Goal: Obtain resource: Download file/media

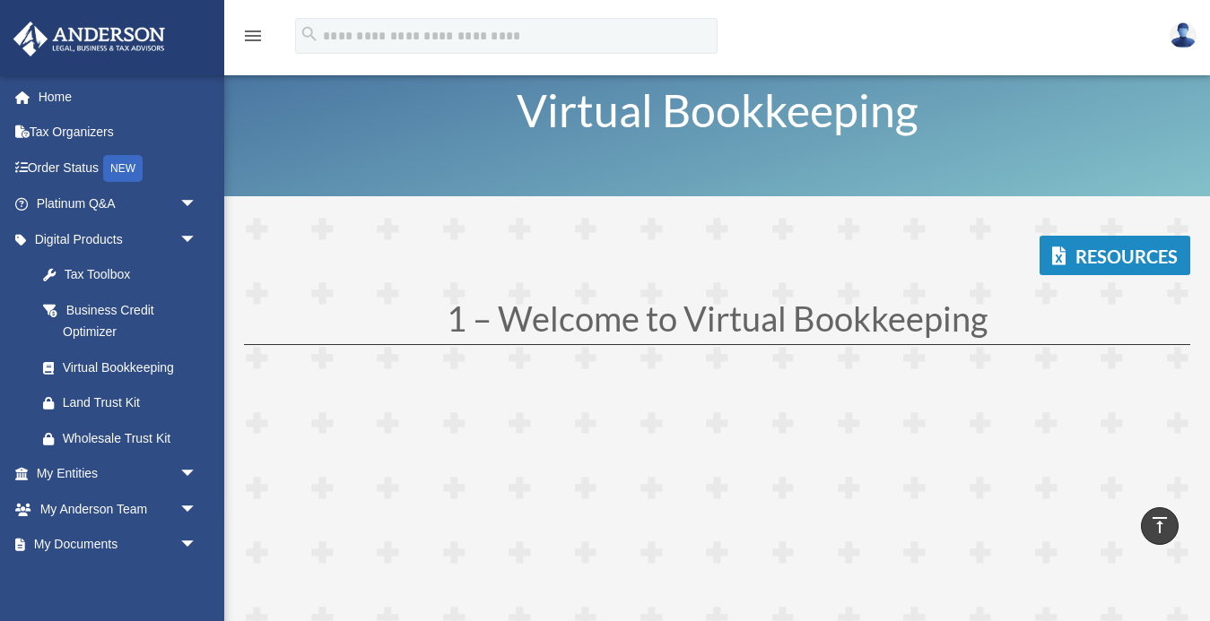
scroll to position [4100, 0]
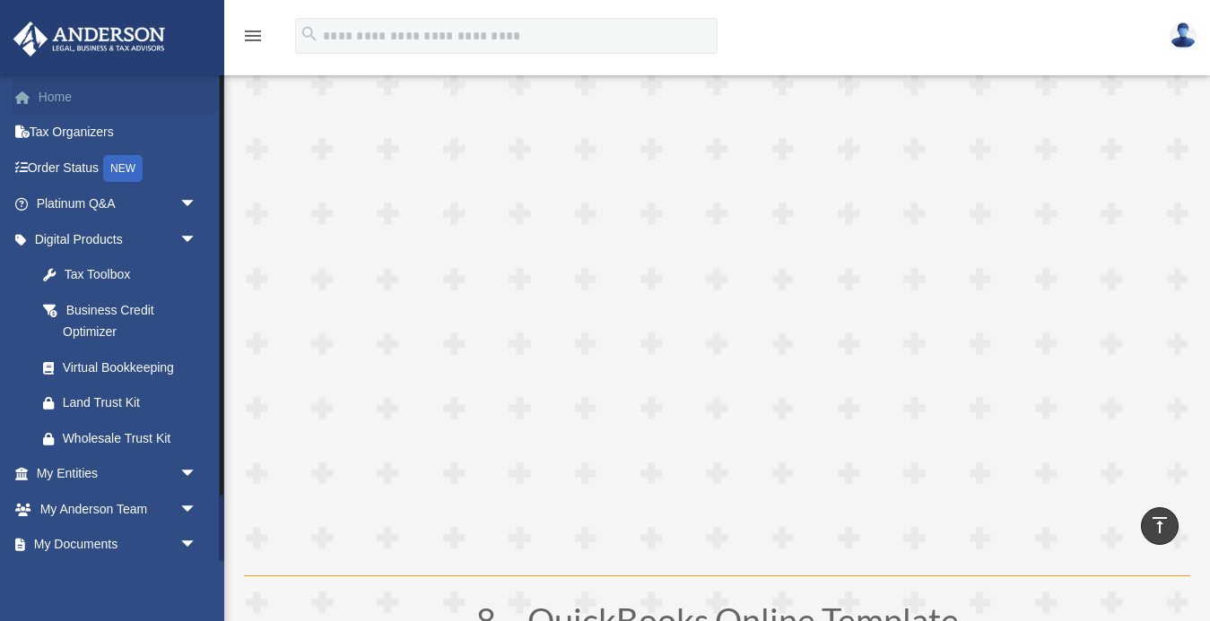
click at [70, 103] on link "Home" at bounding box center [119, 97] width 212 height 36
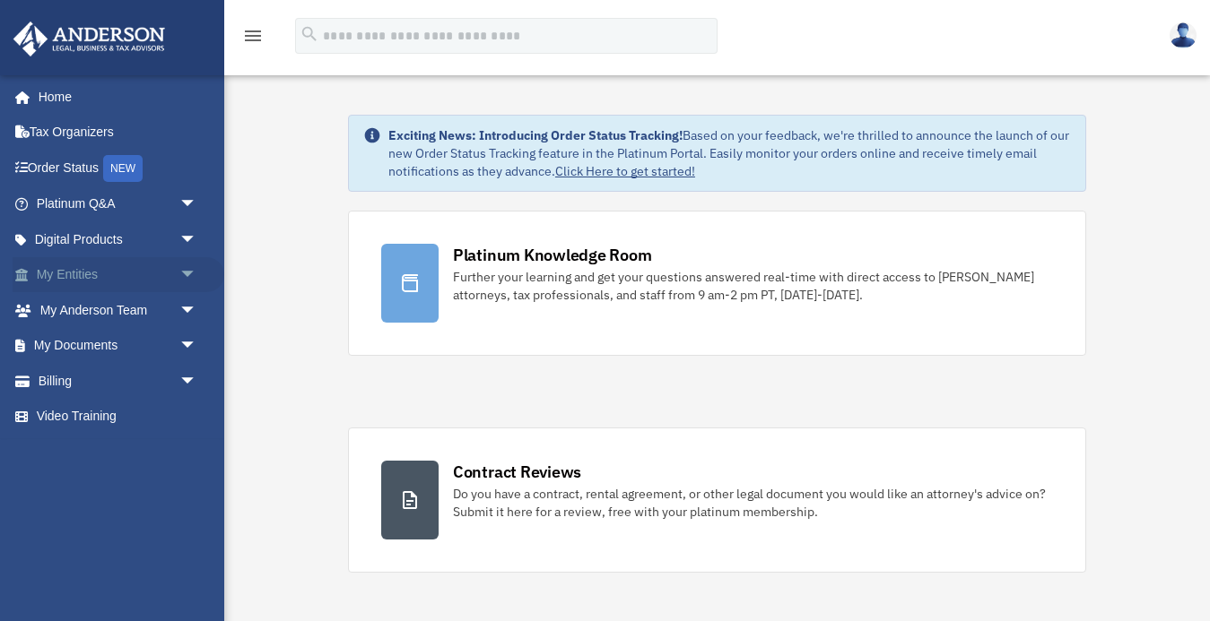
click at [187, 274] on span "arrow_drop_down" at bounding box center [197, 275] width 36 height 37
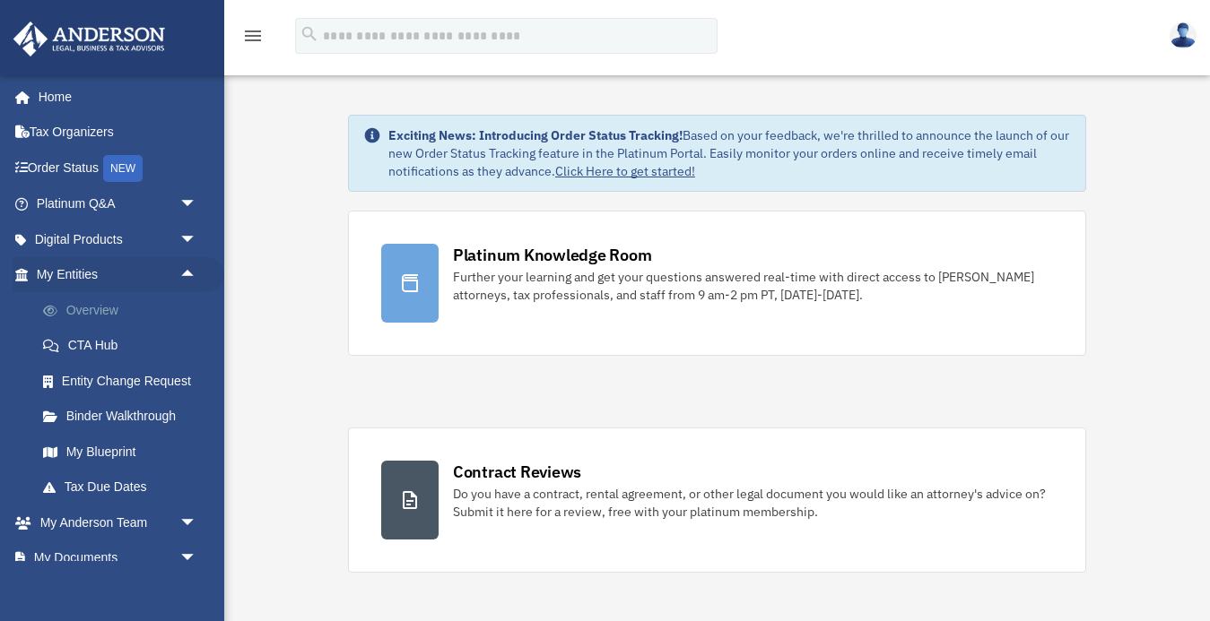
click at [91, 306] on link "Overview" at bounding box center [124, 310] width 199 height 36
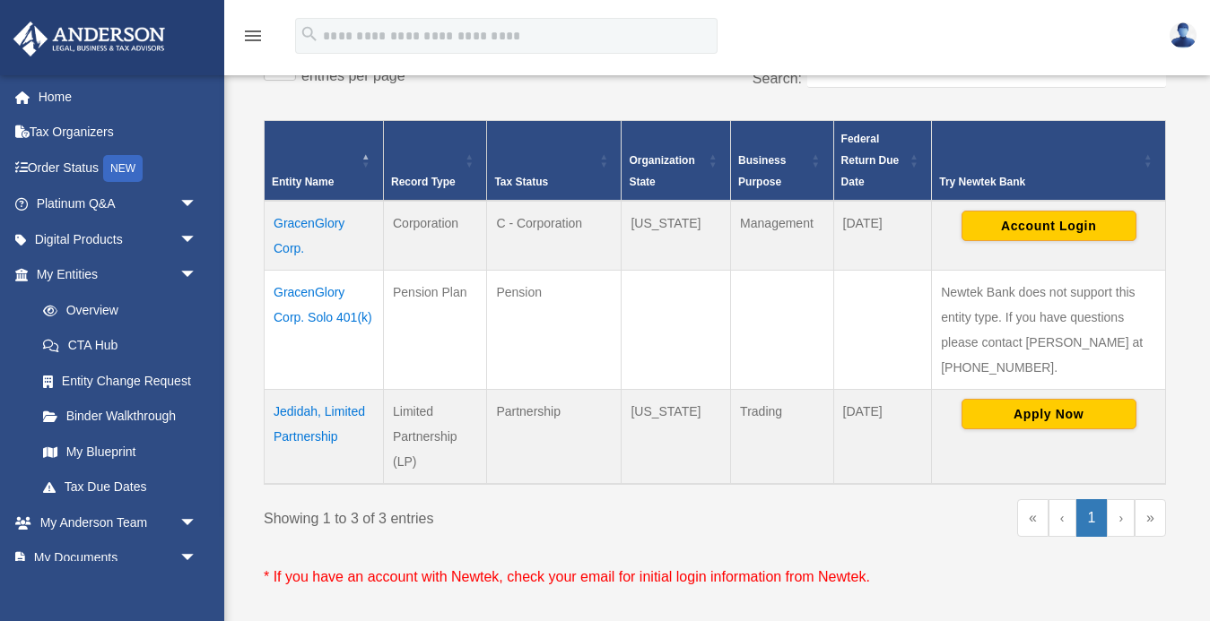
scroll to position [327, 0]
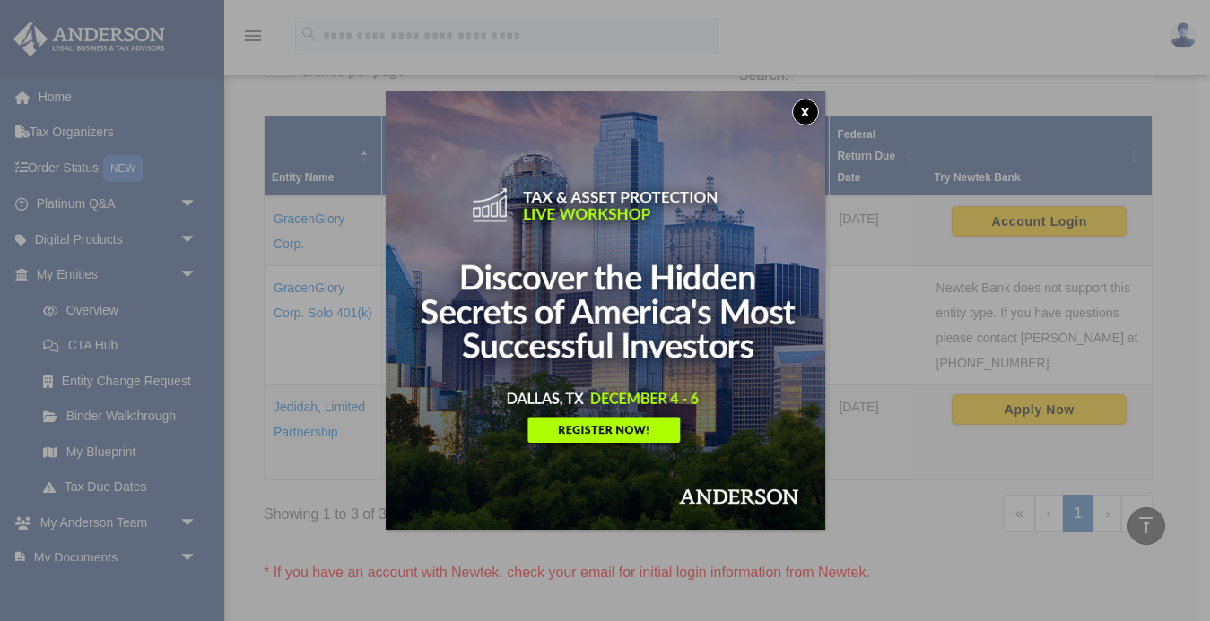
click at [804, 110] on button "x" at bounding box center [805, 112] width 27 height 27
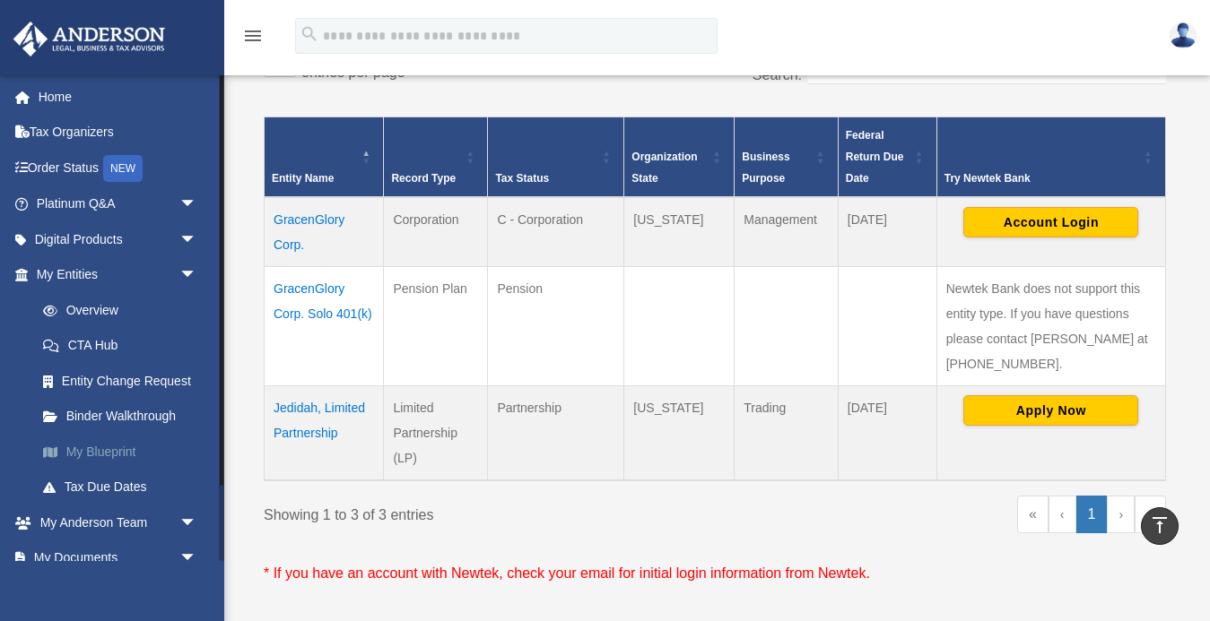
click at [118, 447] on link "My Blueprint" at bounding box center [124, 452] width 199 height 36
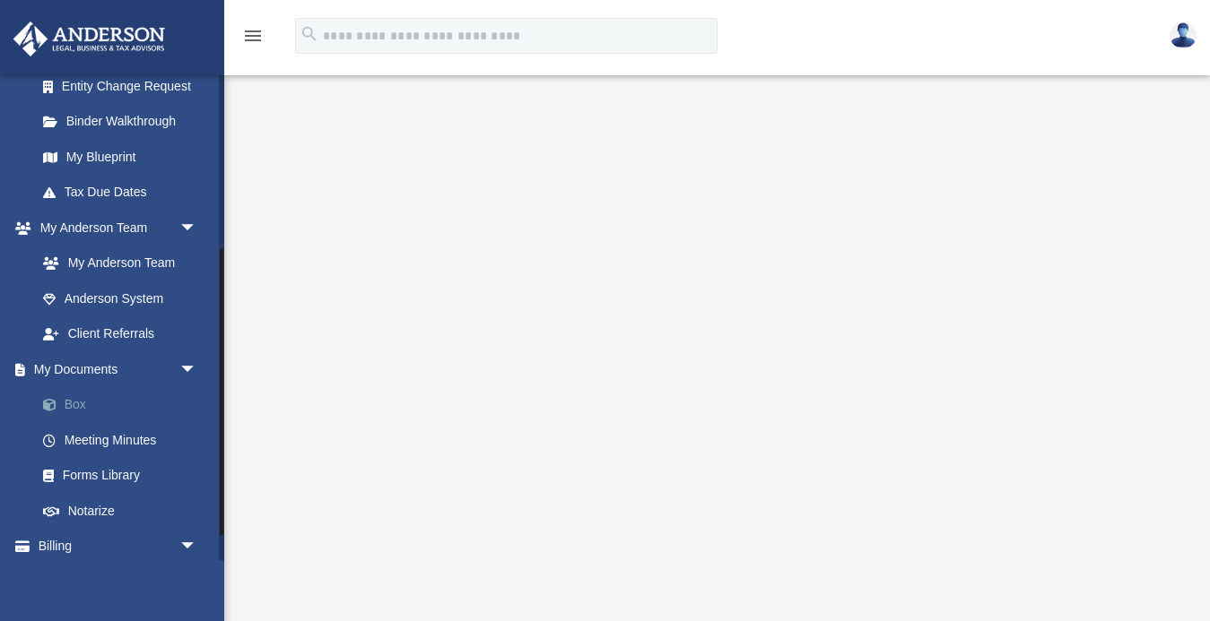
scroll to position [302, 0]
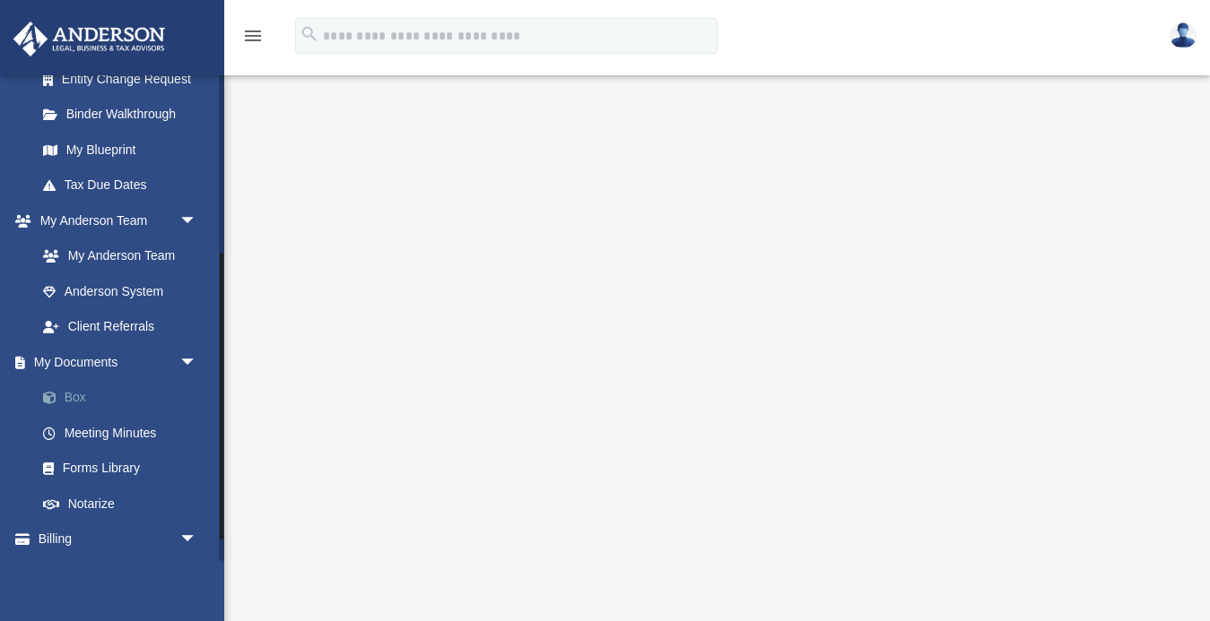
click at [75, 391] on link "Box" at bounding box center [124, 398] width 199 height 36
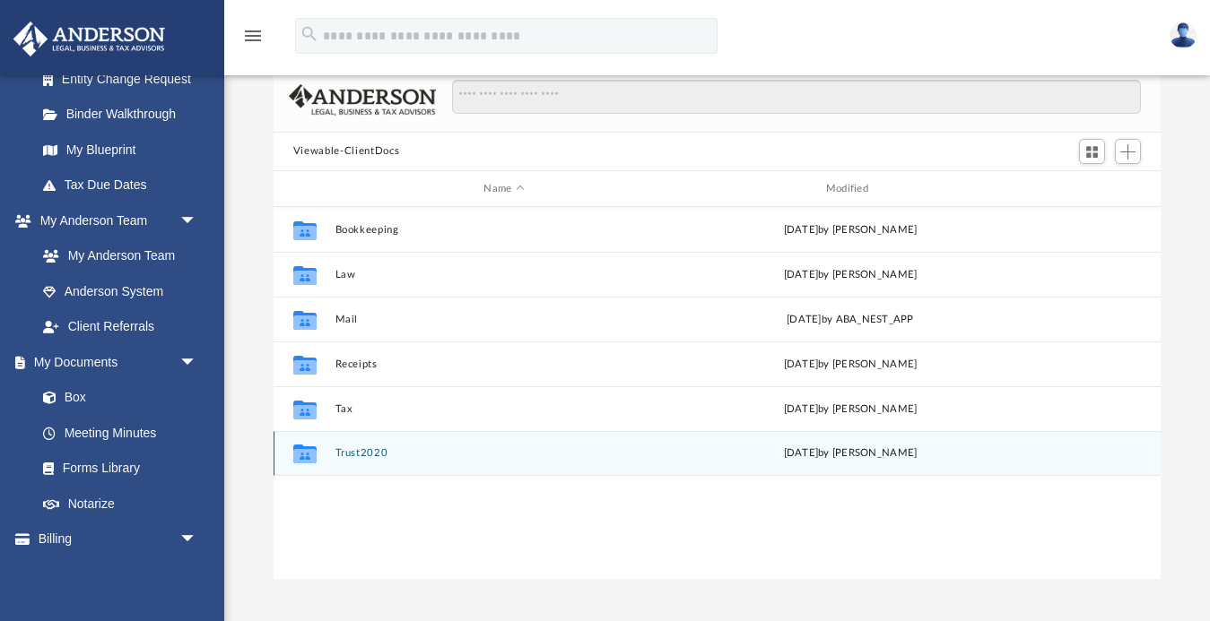
scroll to position [105, 0]
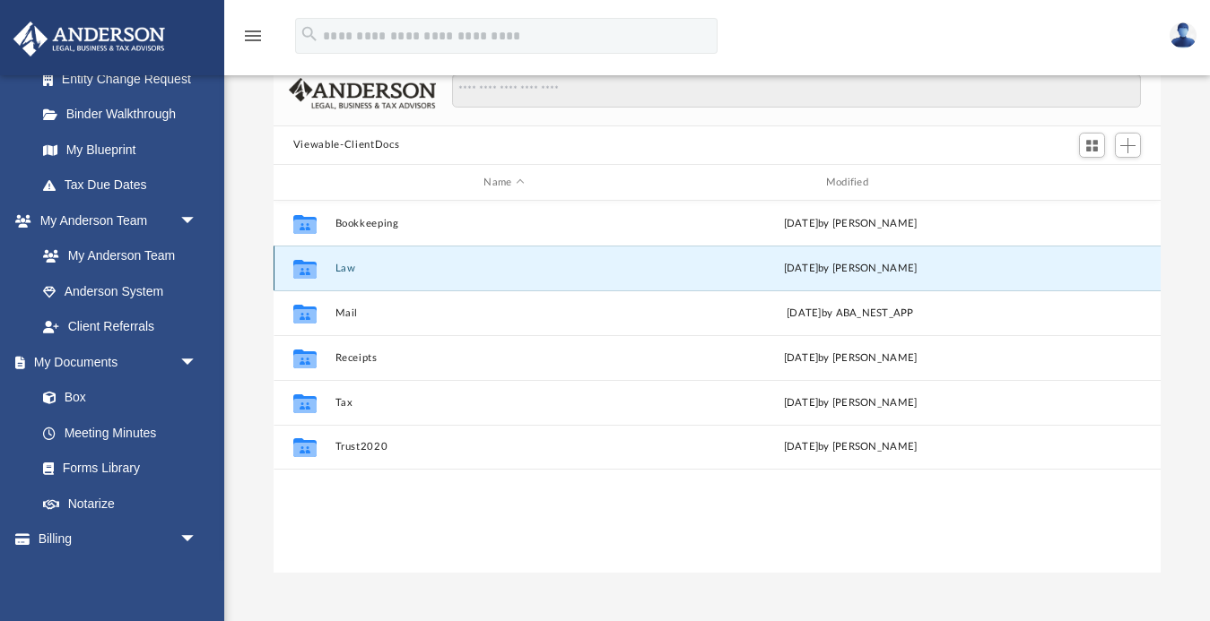
click at [342, 269] on button "Law" at bounding box center [503, 269] width 338 height 12
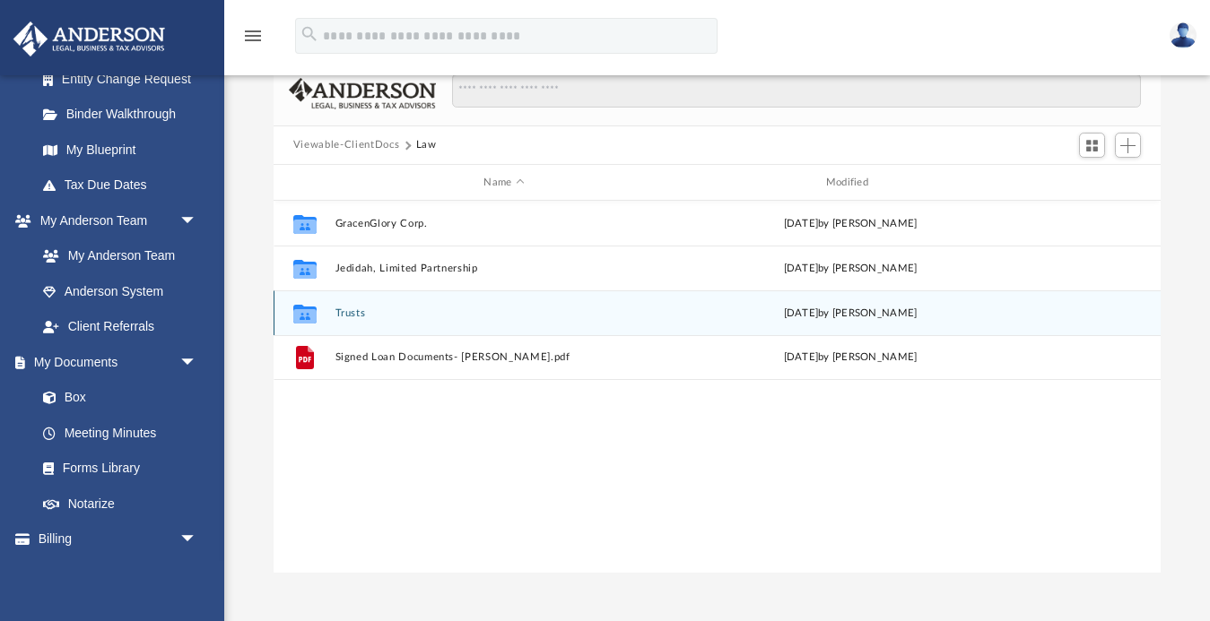
click at [349, 314] on button "Trusts" at bounding box center [503, 314] width 338 height 12
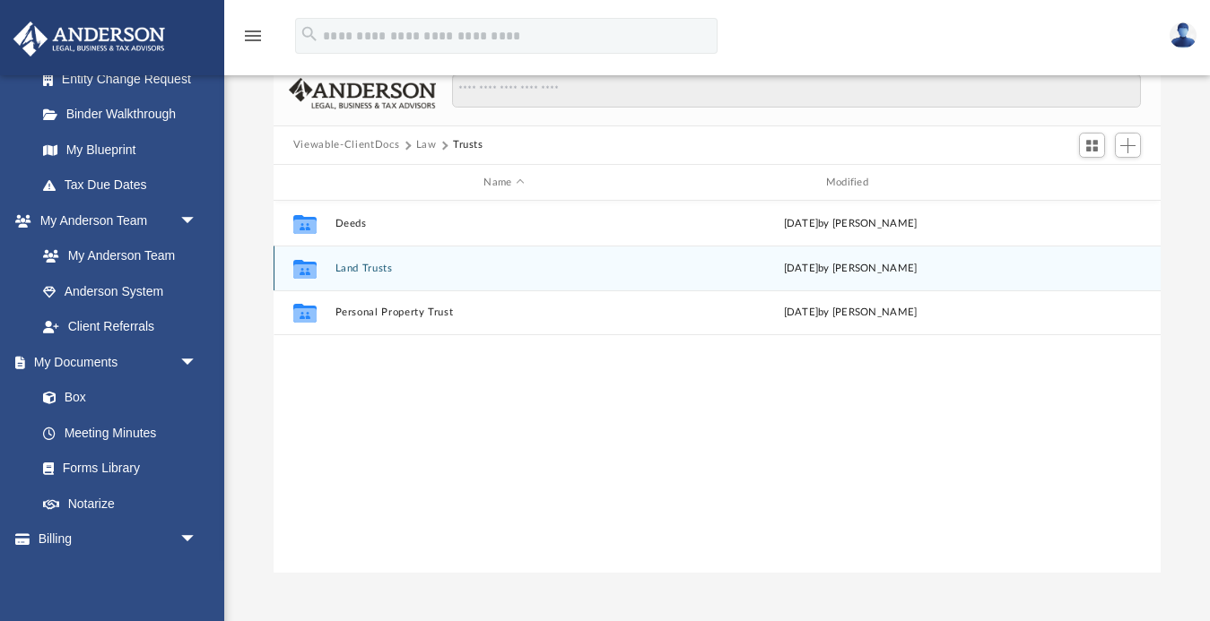
click at [368, 266] on button "Land Trusts" at bounding box center [503, 269] width 338 height 12
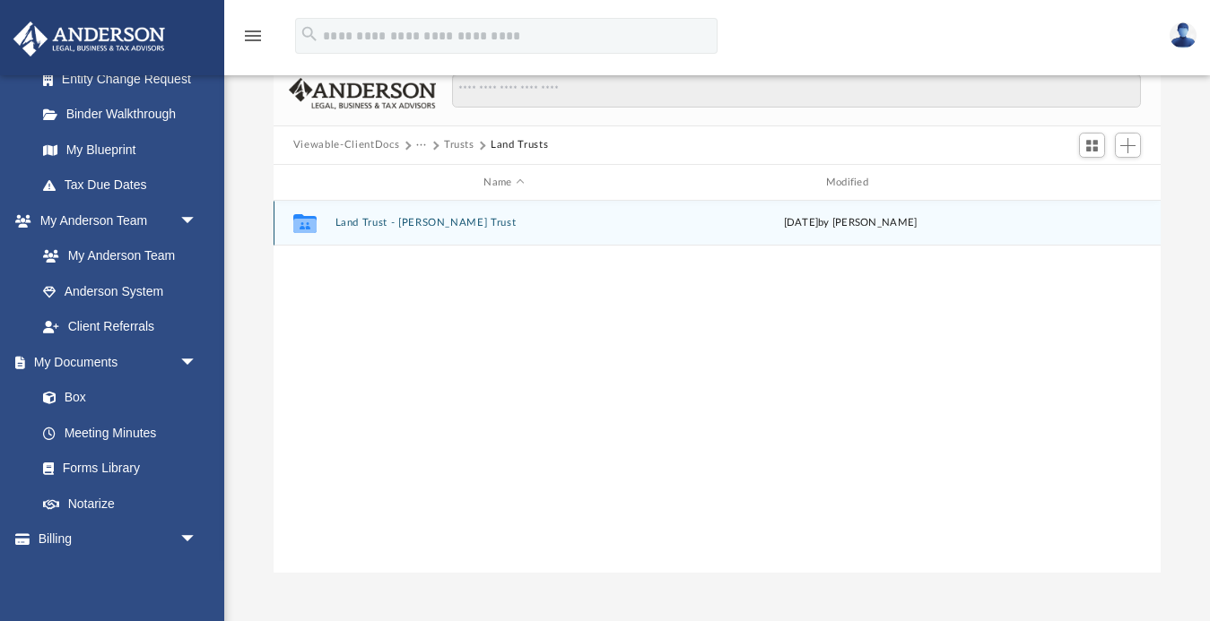
click at [381, 222] on button "Land Trust - [PERSON_NAME] Trust" at bounding box center [503, 224] width 338 height 12
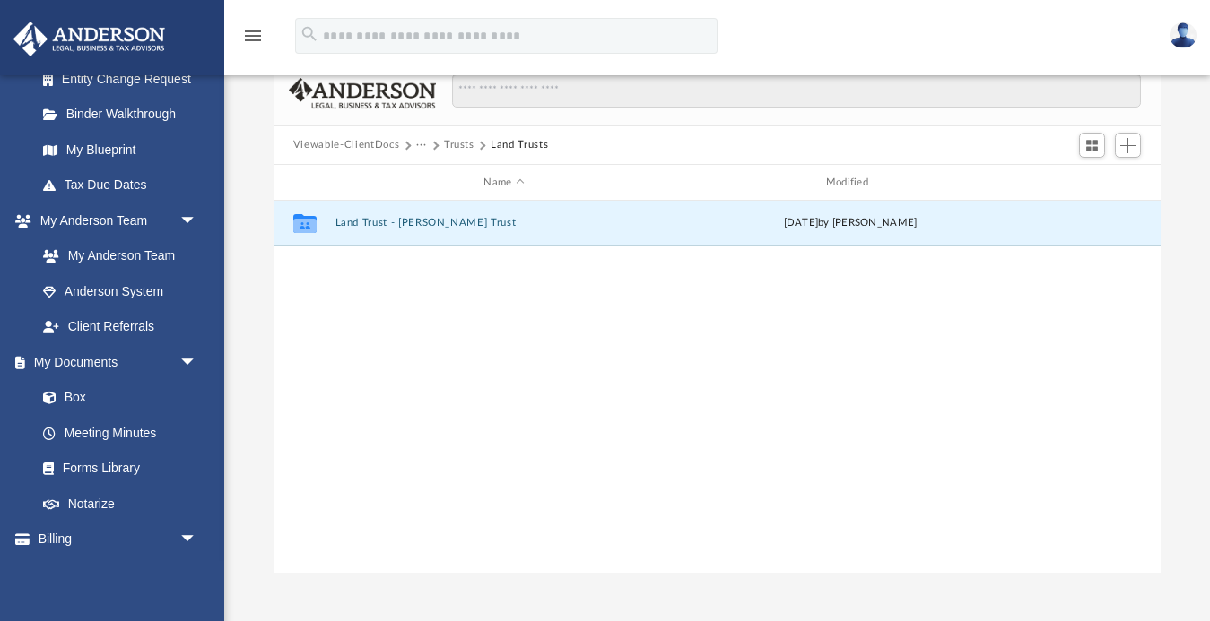
click at [381, 222] on button "Land Trust - [PERSON_NAME] Trust" at bounding box center [503, 224] width 338 height 12
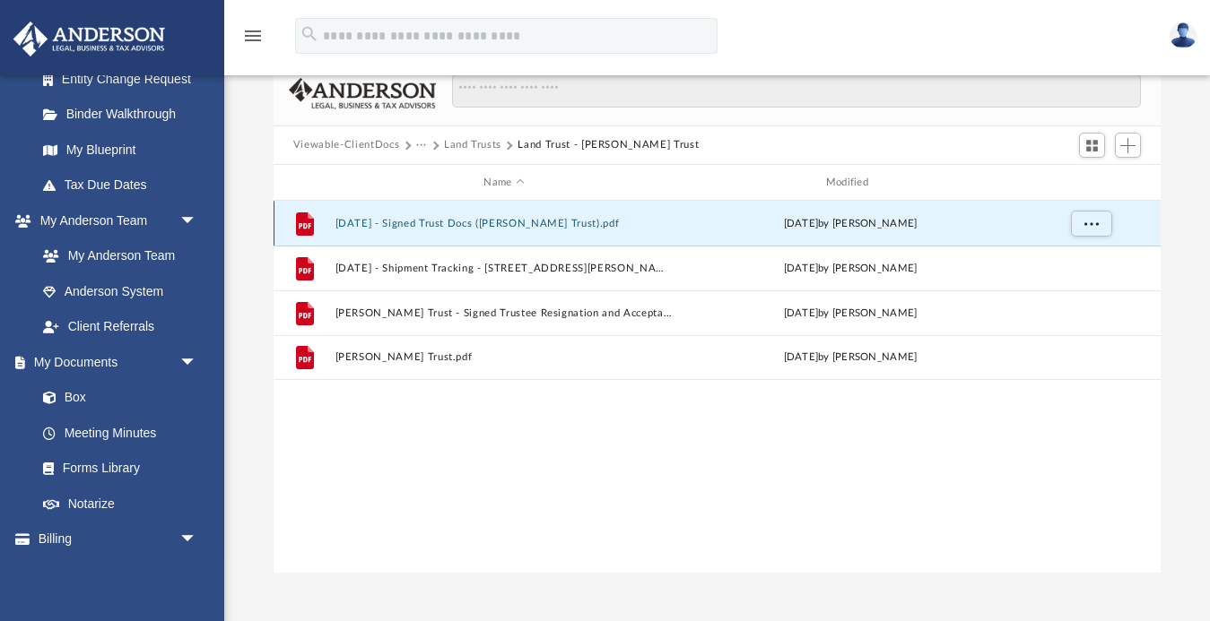
click at [486, 221] on button "[DATE] - Signed Trust Docs ([PERSON_NAME] Trust).pdf" at bounding box center [503, 224] width 338 height 12
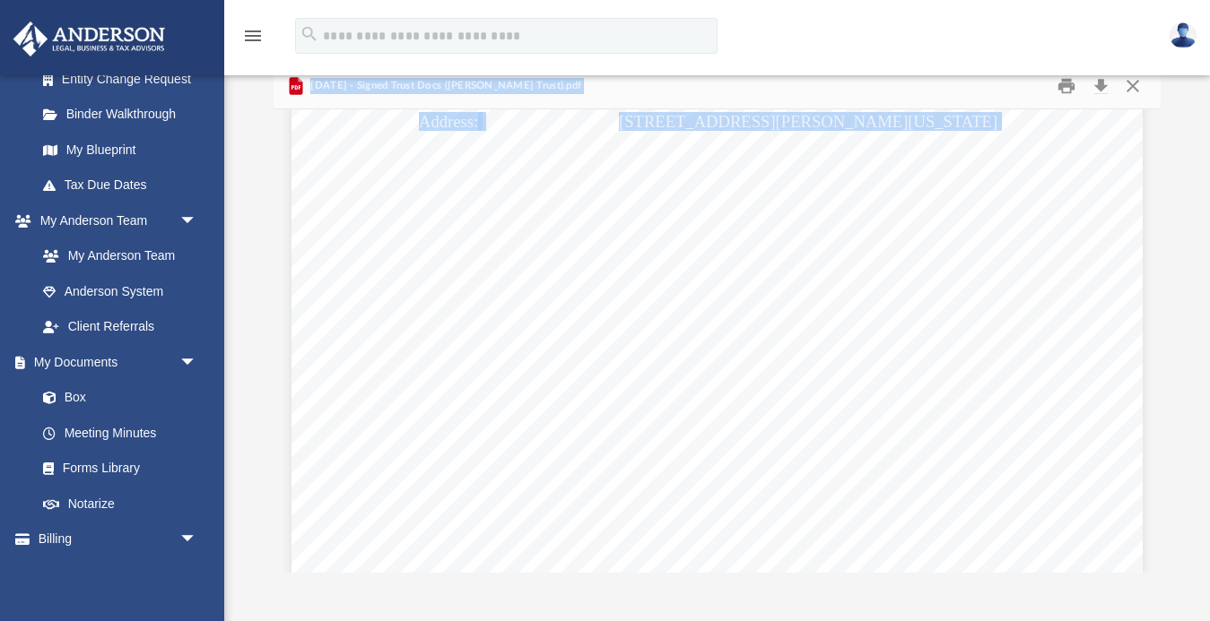
scroll to position [3927, 0]
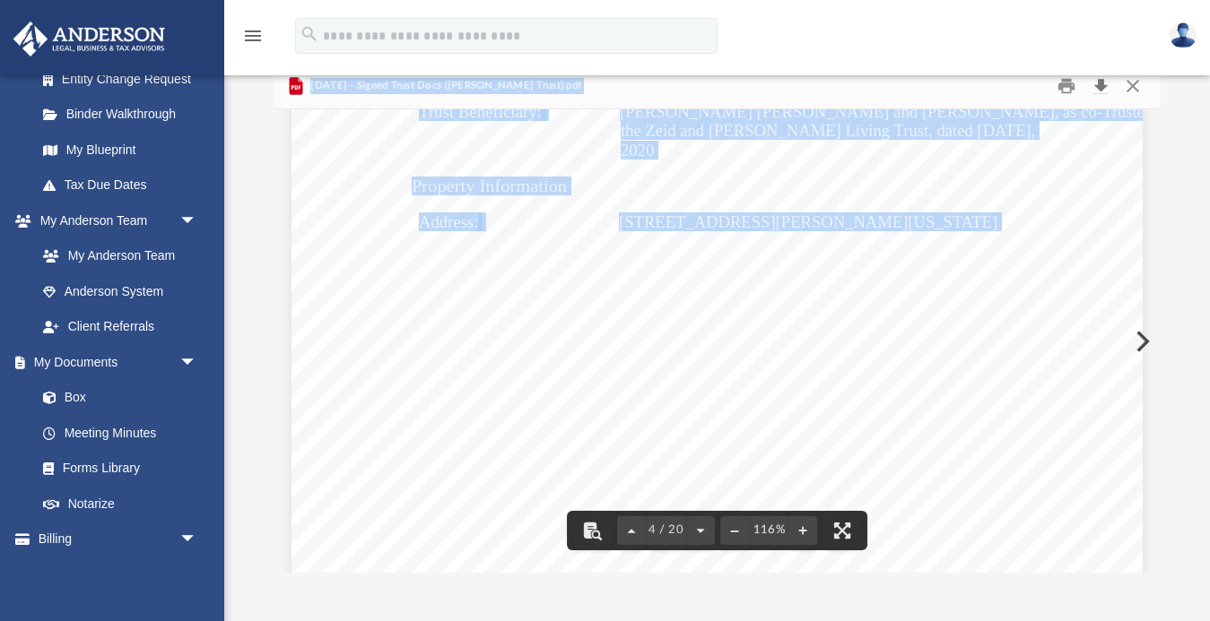
click at [1104, 87] on button "Download" at bounding box center [1100, 86] width 32 height 28
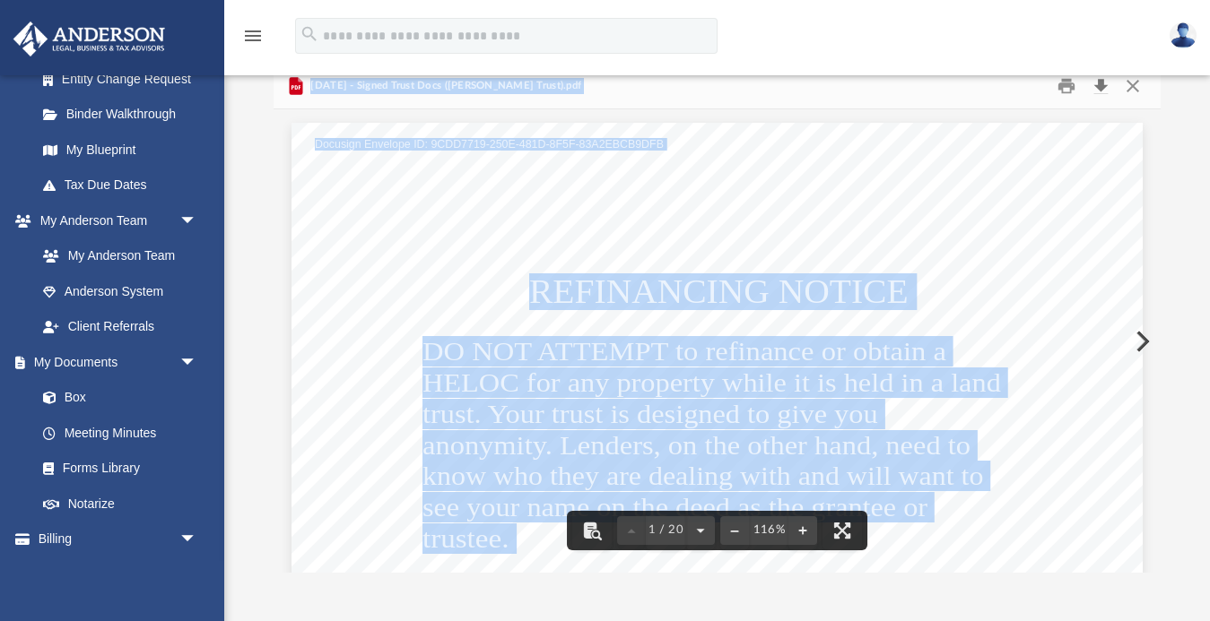
scroll to position [0, 0]
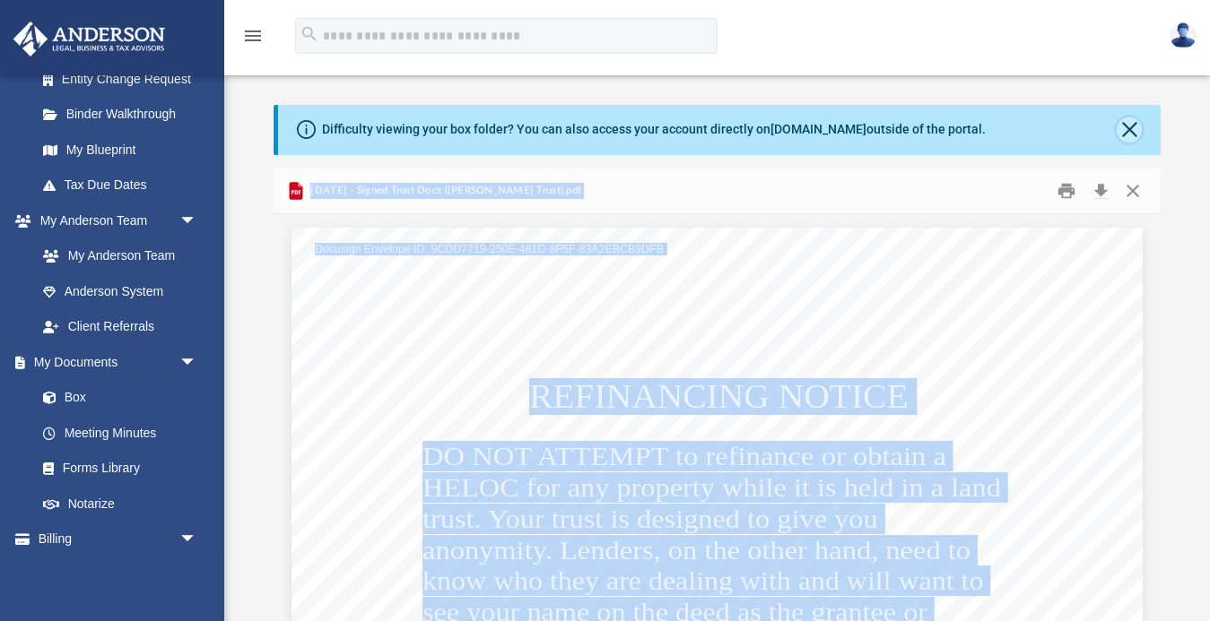
click at [1125, 128] on button "Close" at bounding box center [1128, 129] width 25 height 25
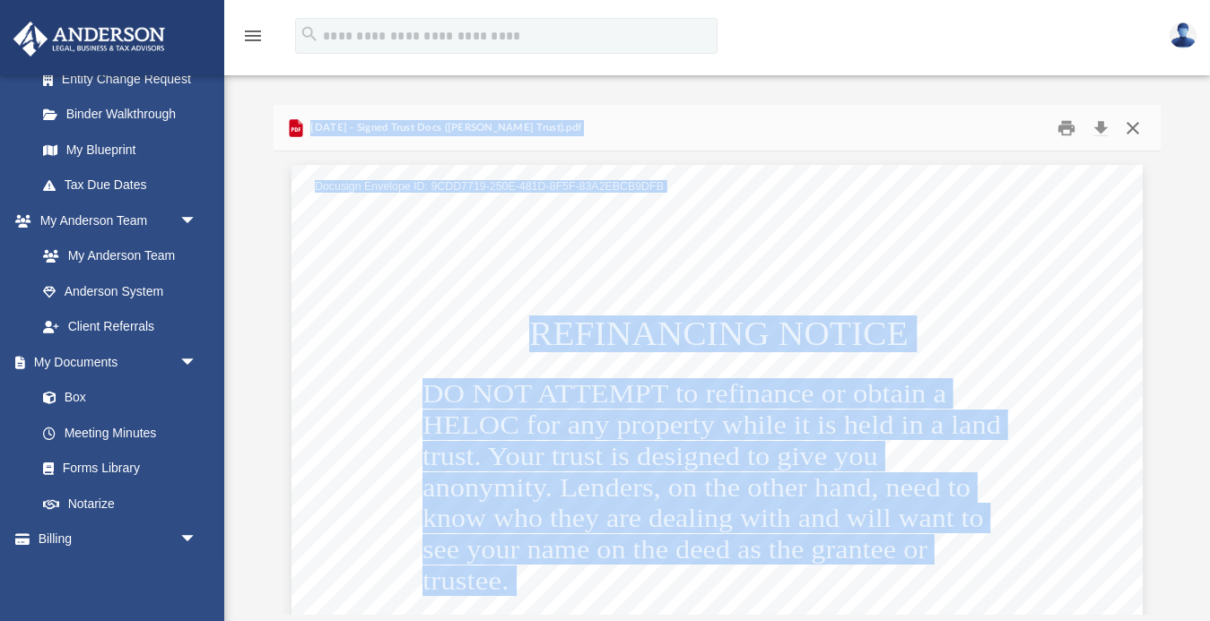
click at [1125, 128] on button "Close" at bounding box center [1132, 128] width 32 height 28
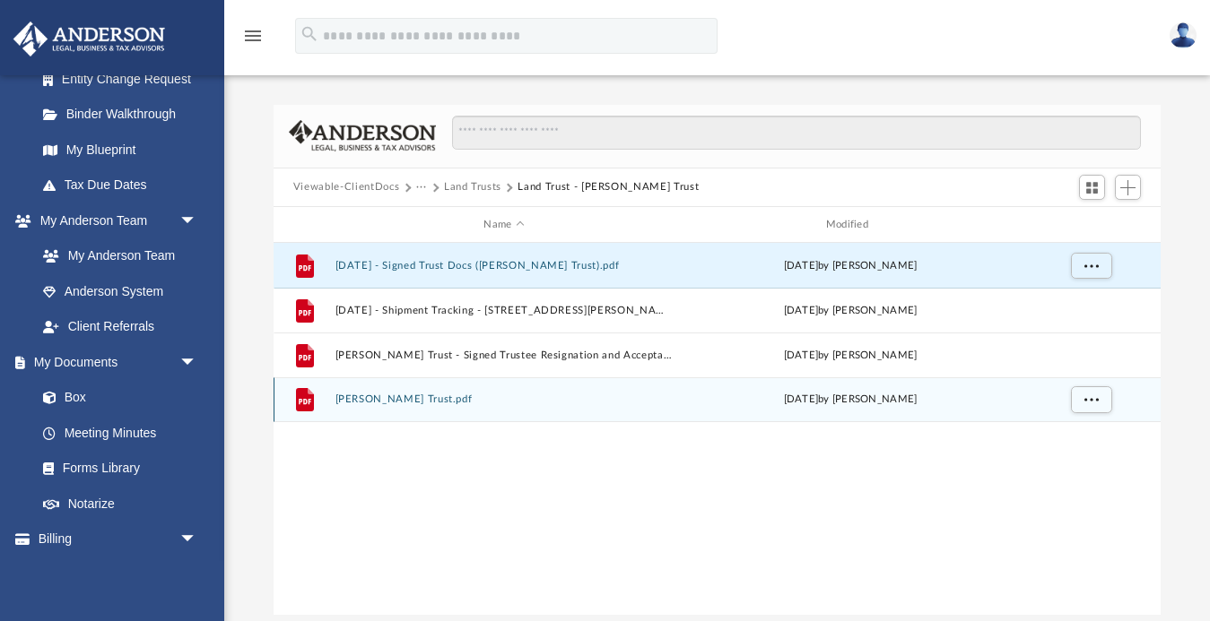
click at [391, 400] on button "[PERSON_NAME] Trust.pdf" at bounding box center [503, 401] width 338 height 12
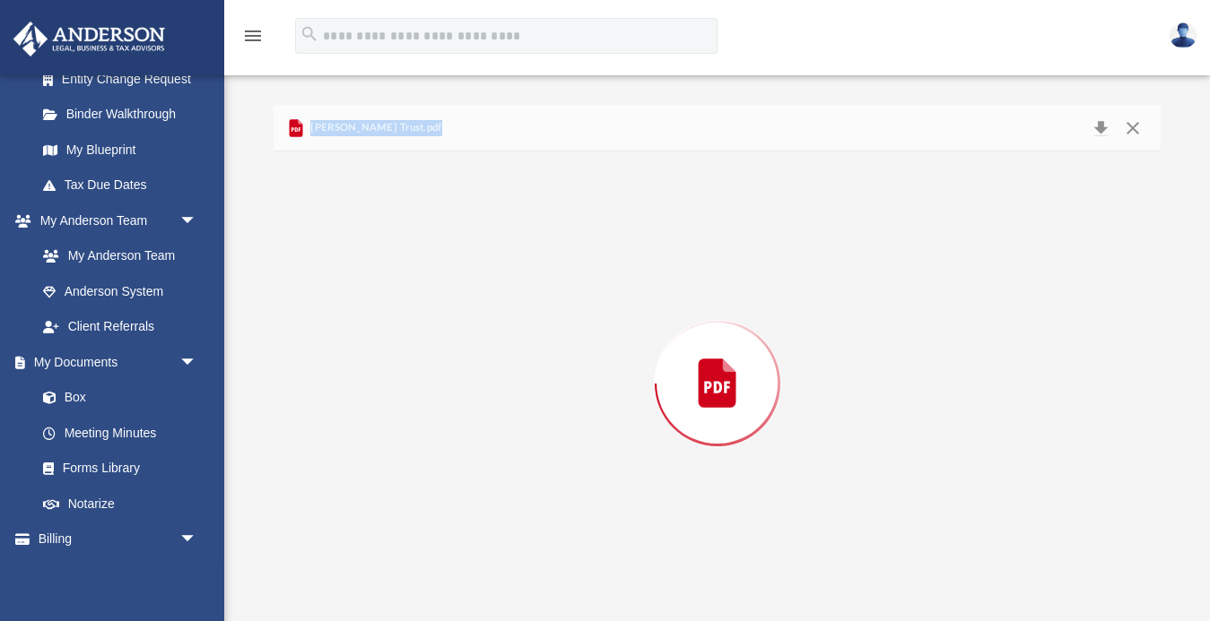
click at [391, 400] on div "Preview" at bounding box center [716, 383] width 887 height 463
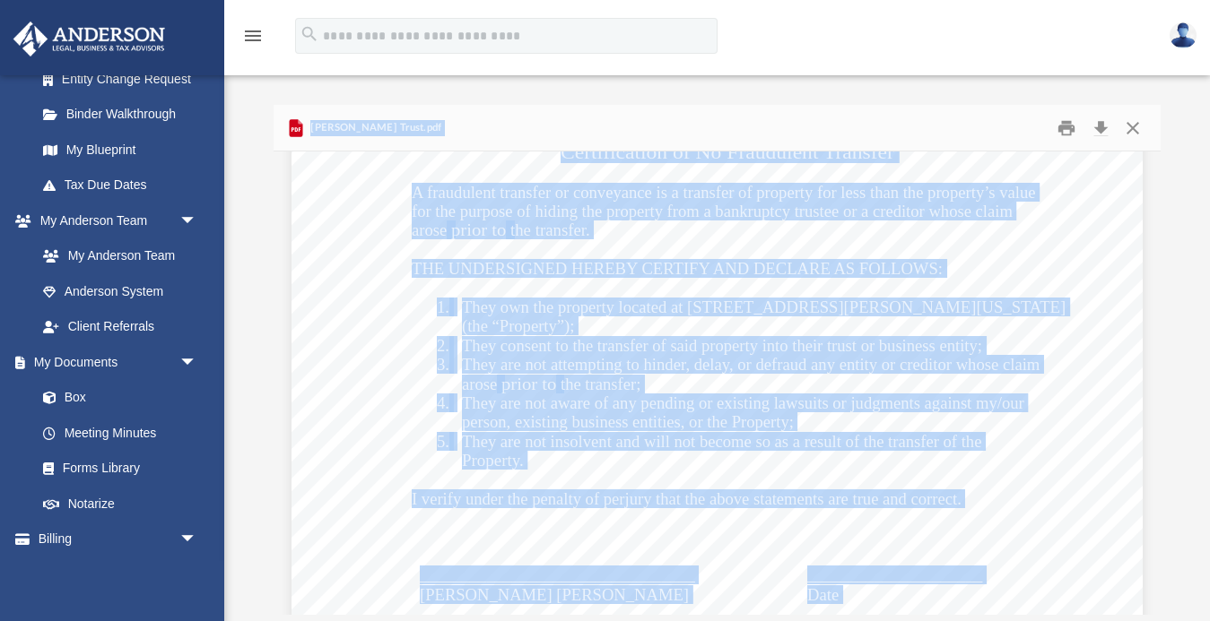
click at [792, 398] on span "They are not aware of any pending or existing lawsuits or judgments against my/…" at bounding box center [743, 403] width 562 height 17
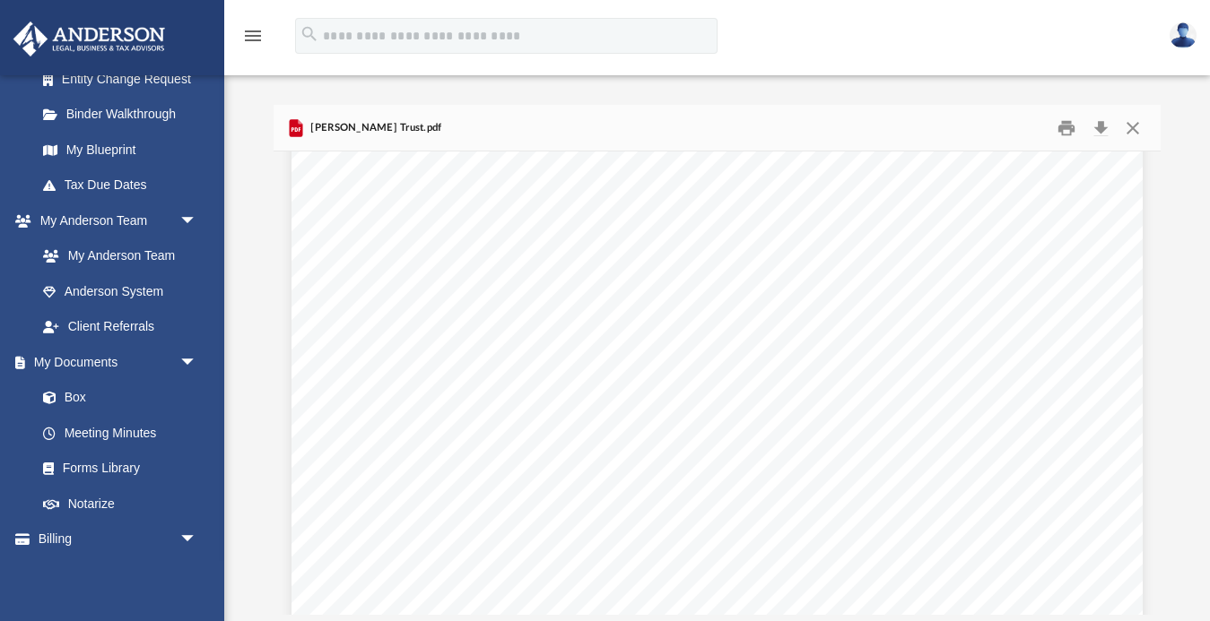
scroll to position [2714, 0]
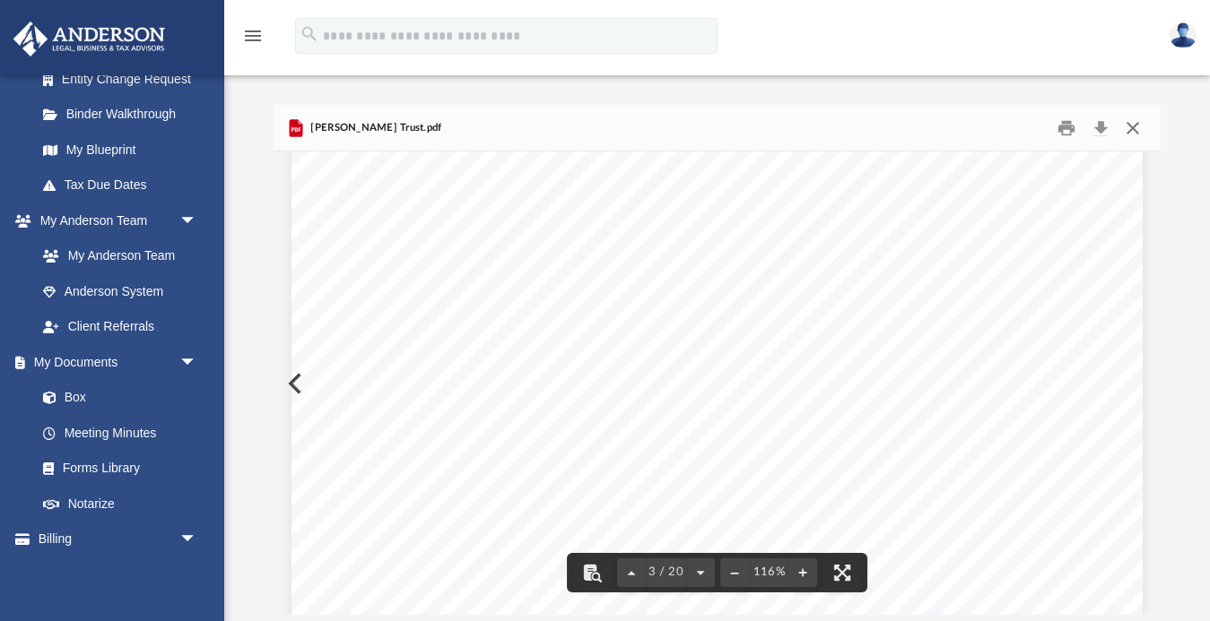
click at [1131, 129] on button "Close" at bounding box center [1132, 128] width 32 height 28
